Goal: Contribute content

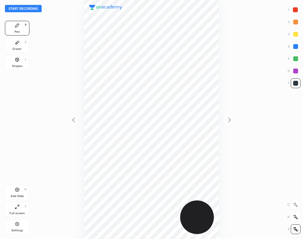
scroll to position [239, 205]
click at [32, 9] on button "Start recording" at bounding box center [23, 8] width 37 height 7
click at [24, 195] on div "Add Slide H" at bounding box center [17, 192] width 24 height 15
click at [14, 62] on div "Shapes L" at bounding box center [17, 62] width 24 height 15
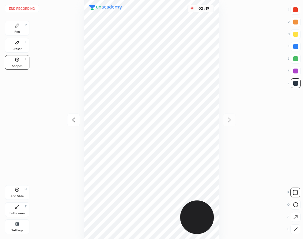
click at [294, 226] on div at bounding box center [295, 229] width 10 height 10
click at [20, 24] on div "Pen P" at bounding box center [17, 28] width 24 height 15
click at [70, 119] on icon at bounding box center [73, 119] width 7 height 7
click at [11, 34] on div "Pen P" at bounding box center [17, 28] width 24 height 15
click at [19, 43] on icon at bounding box center [17, 42] width 5 height 5
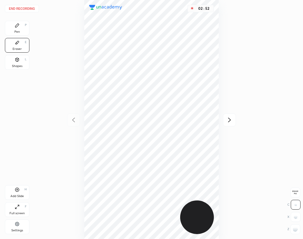
click at [13, 24] on div "Pen P" at bounding box center [17, 28] width 24 height 15
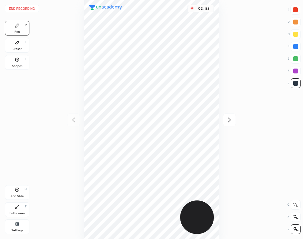
click at [227, 122] on icon at bounding box center [229, 119] width 7 height 7
click at [32, 8] on button "End recording" at bounding box center [22, 8] width 34 height 7
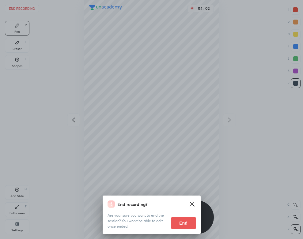
click at [171, 219] on button "End" at bounding box center [183, 223] width 24 height 12
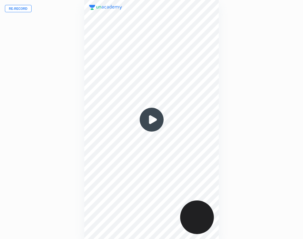
click at [150, 119] on img at bounding box center [151, 119] width 29 height 29
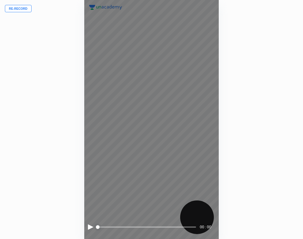
click at [88, 226] on div at bounding box center [91, 227] width 6 height 6
